Goal: Find specific page/section: Find specific page/section

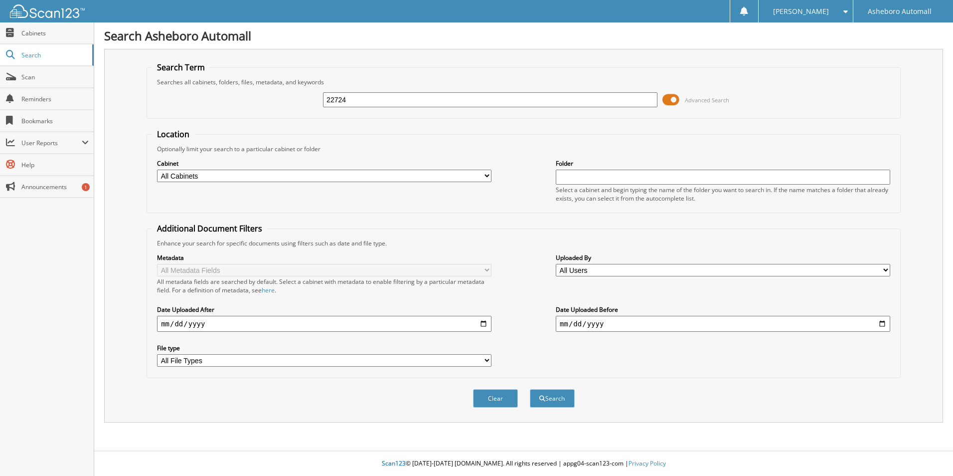
type input "22724"
click at [530, 389] on button "Search" at bounding box center [552, 398] width 45 height 18
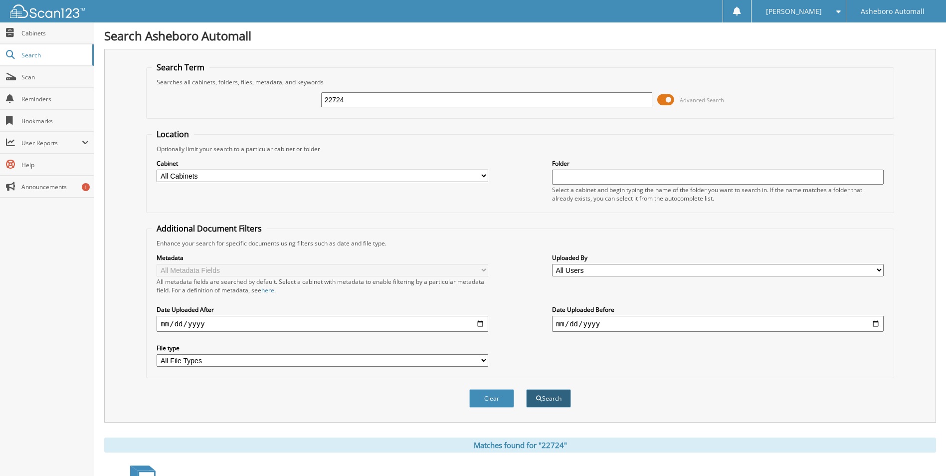
click at [552, 399] on button "Search" at bounding box center [548, 398] width 45 height 18
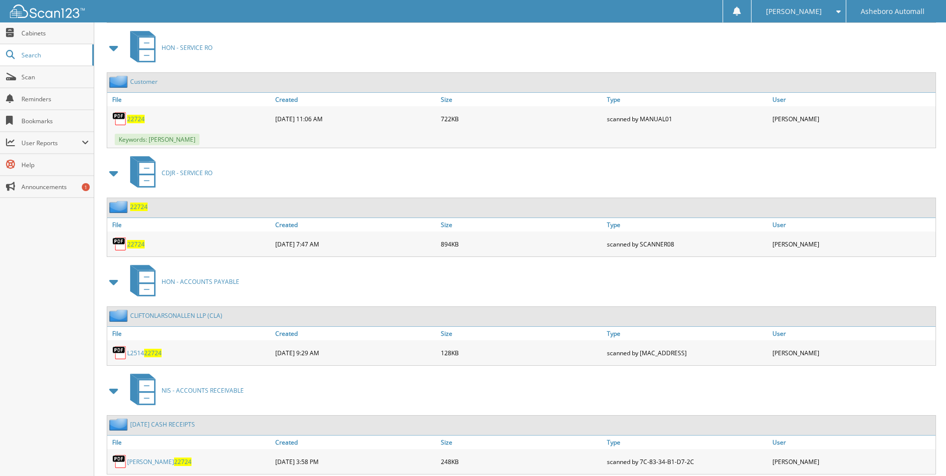
scroll to position [572, 0]
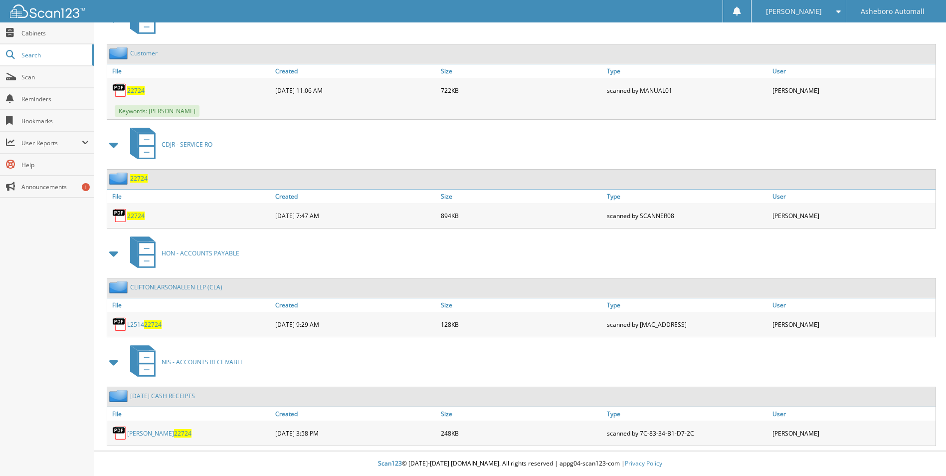
click at [144, 434] on link "[PERSON_NAME] 22724" at bounding box center [159, 433] width 64 height 8
click at [803, 9] on span "[PERSON_NAME]" at bounding box center [794, 11] width 56 height 6
click at [768, 51] on span at bounding box center [764, 48] width 7 height 7
